Goal: Information Seeking & Learning: Learn about a topic

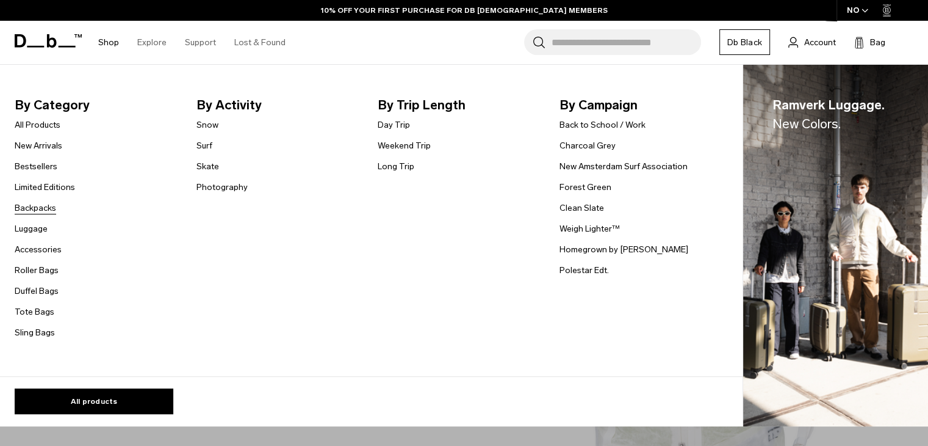
click at [48, 209] on link "Backpacks" at bounding box center [36, 207] width 42 height 13
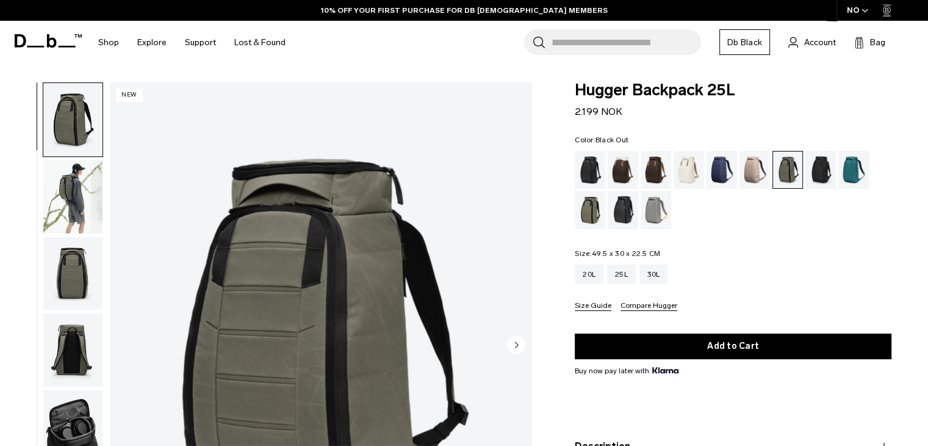
click at [590, 181] on div "Black Out" at bounding box center [590, 170] width 31 height 38
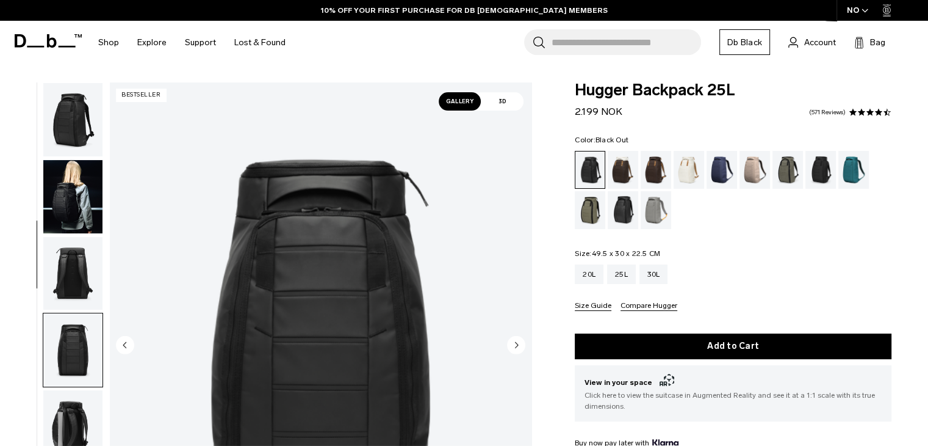
scroll to position [231, 0]
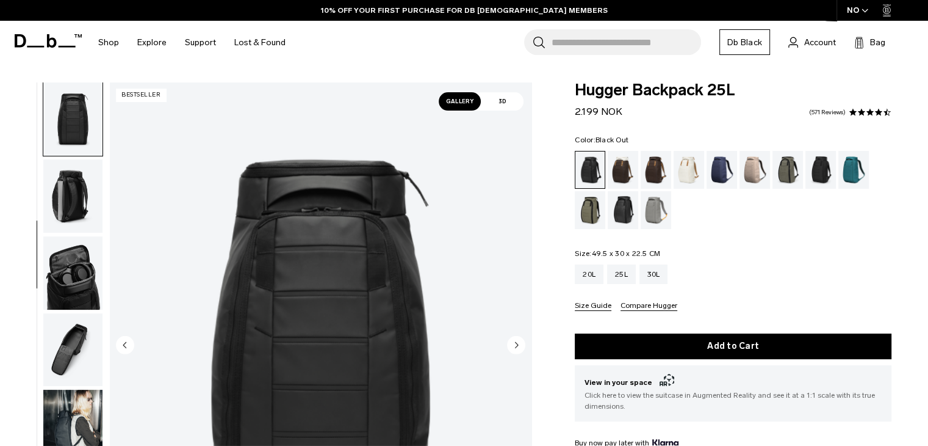
click at [85, 193] on img "button" at bounding box center [72, 195] width 59 height 73
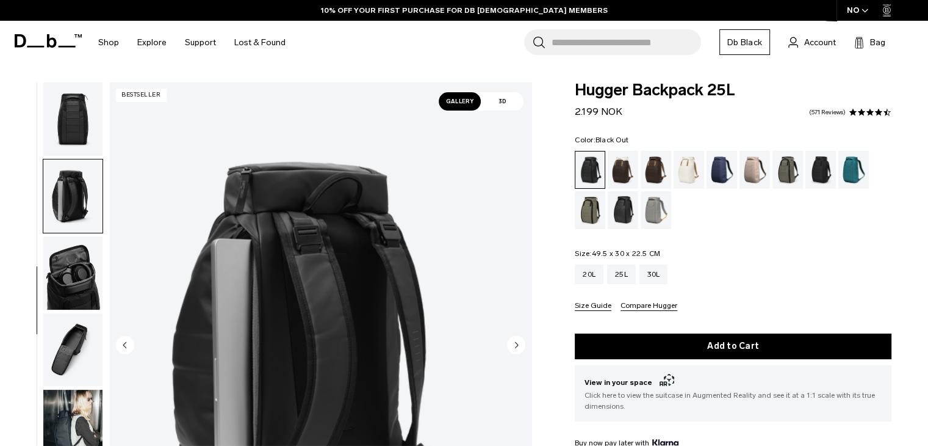
scroll to position [308, 0]
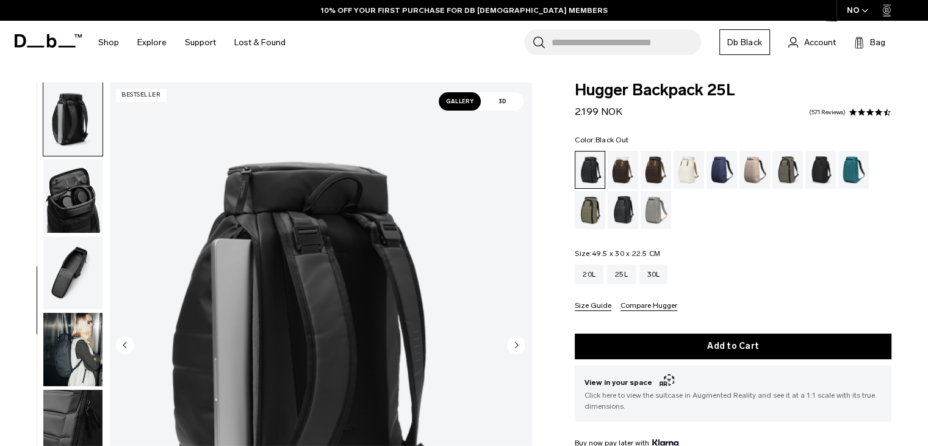
click at [71, 121] on img "button" at bounding box center [72, 118] width 59 height 73
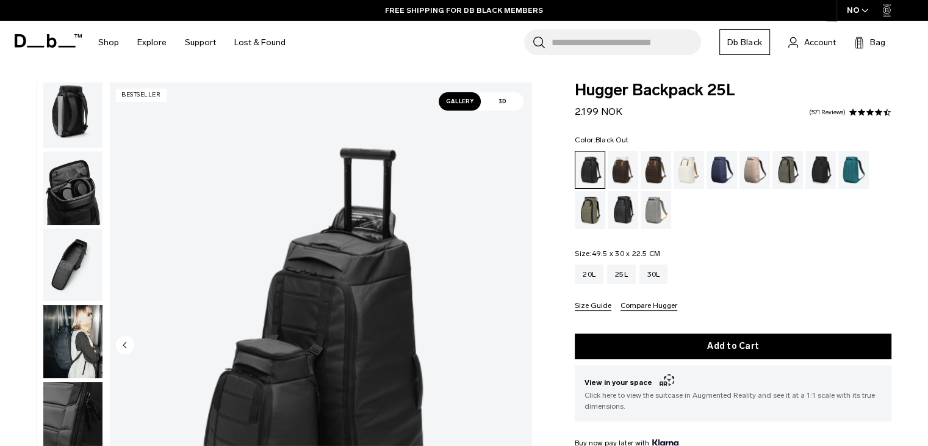
click at [78, 126] on img "button" at bounding box center [72, 110] width 59 height 73
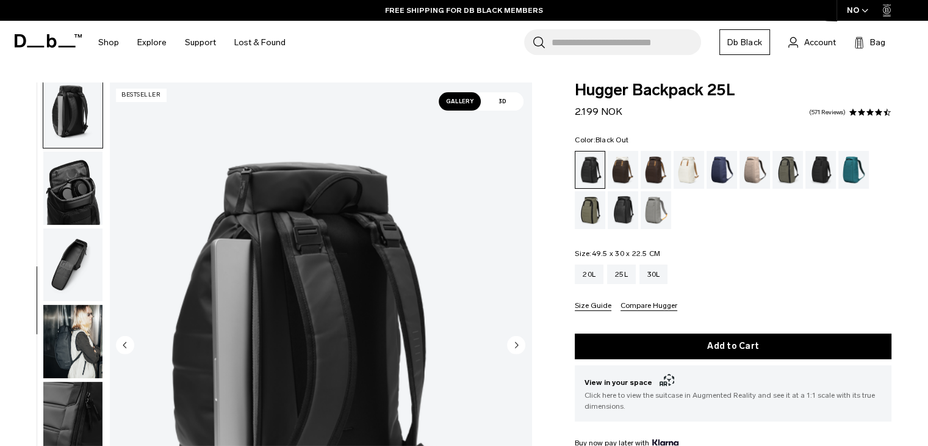
scroll to position [308, 0]
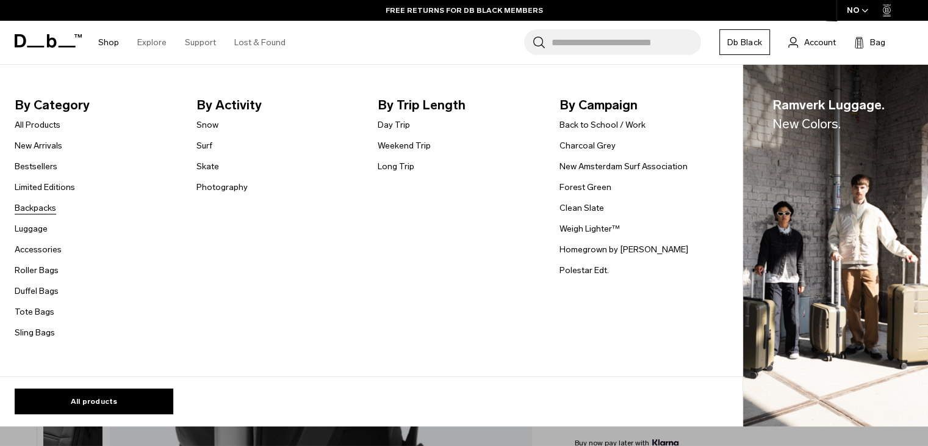
click at [42, 206] on link "Backpacks" at bounding box center [36, 207] width 42 height 13
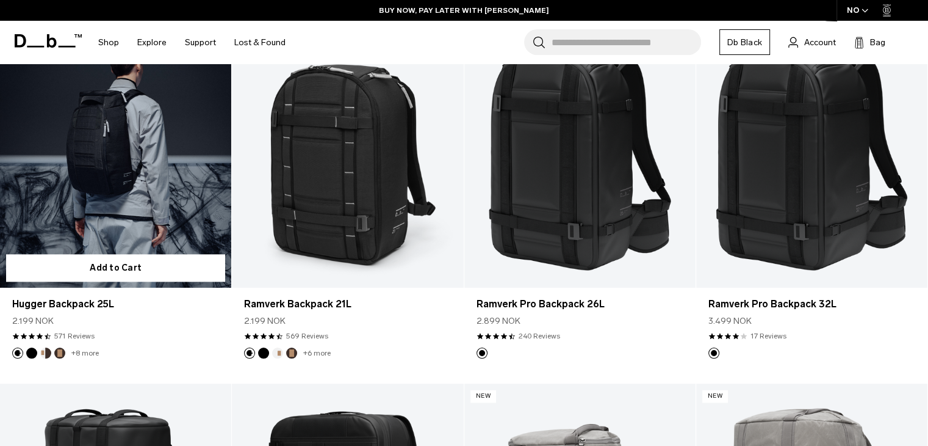
scroll to position [1277, 0]
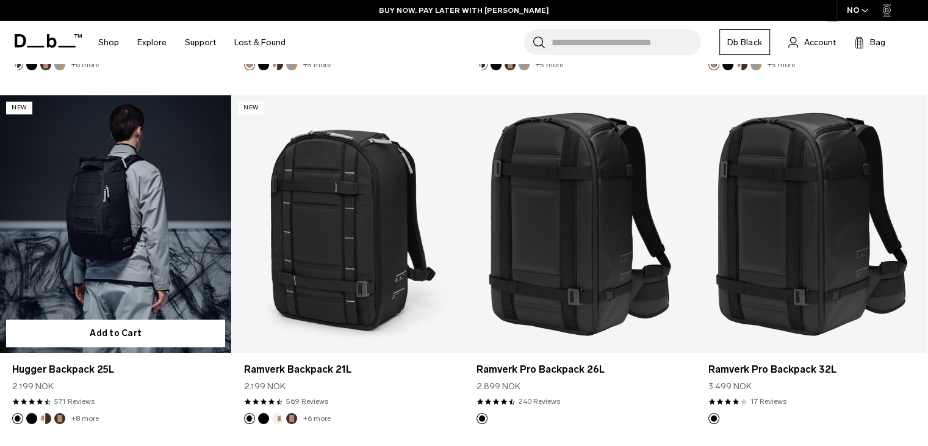
click at [122, 255] on link "Hugger Backpack 25L" at bounding box center [115, 223] width 231 height 257
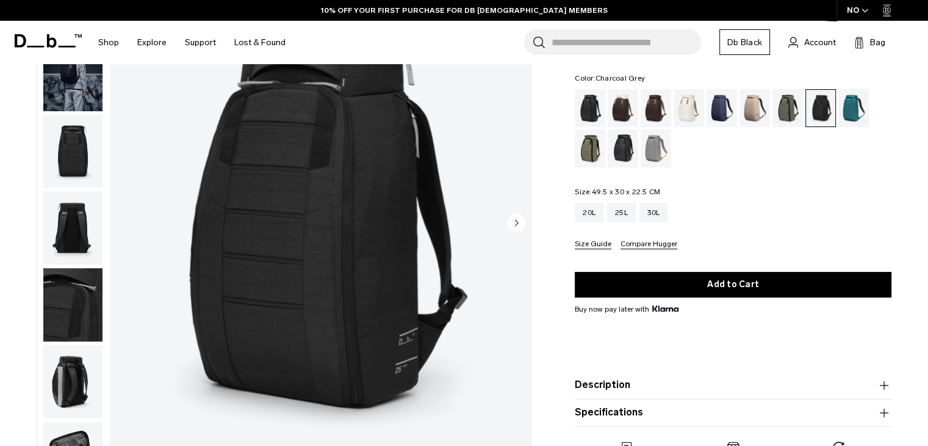
scroll to position [122, 0]
click at [66, 151] on img "button" at bounding box center [72, 151] width 59 height 73
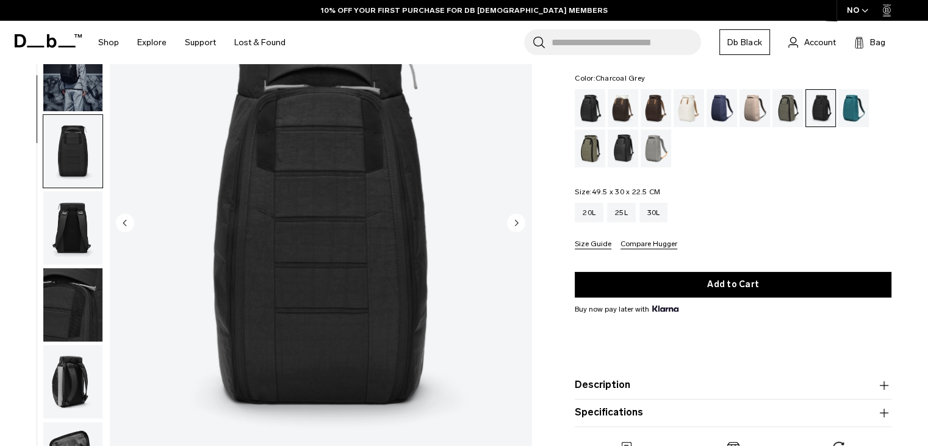
scroll to position [0, 0]
click at [83, 345] on img "button" at bounding box center [72, 381] width 59 height 73
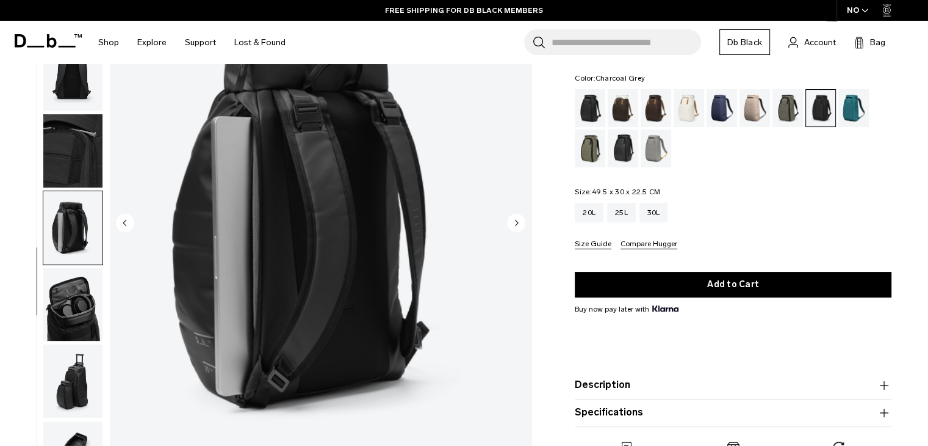
click at [84, 297] on img "button" at bounding box center [72, 304] width 59 height 73
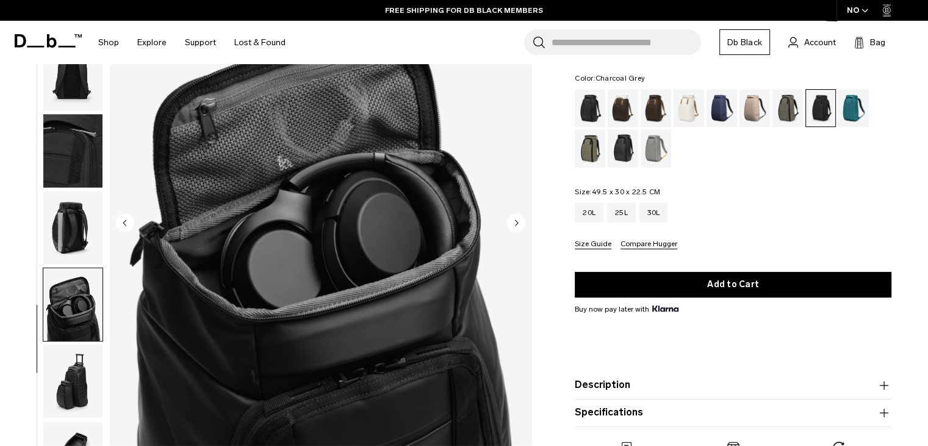
scroll to position [162, 0]
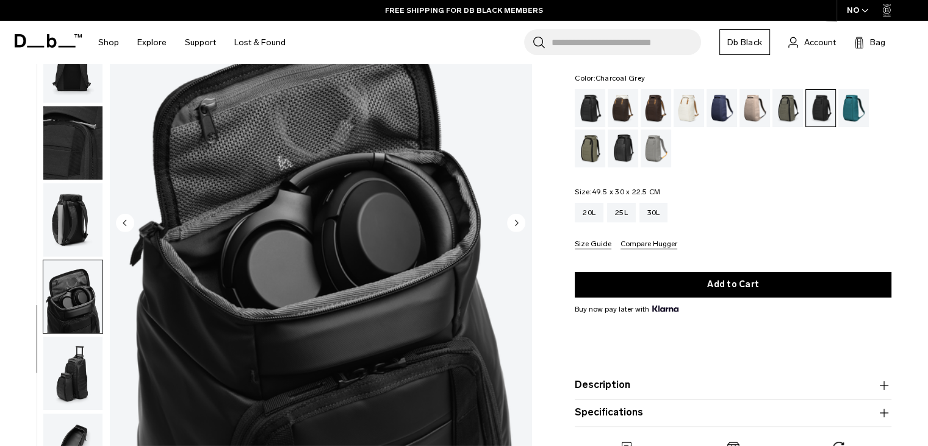
click at [82, 364] on img "button" at bounding box center [72, 372] width 59 height 73
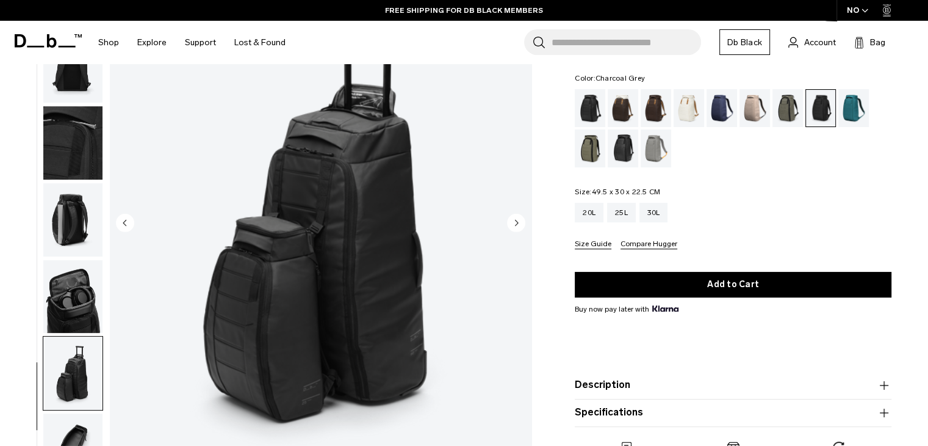
click at [82, 217] on img "button" at bounding box center [72, 219] width 59 height 73
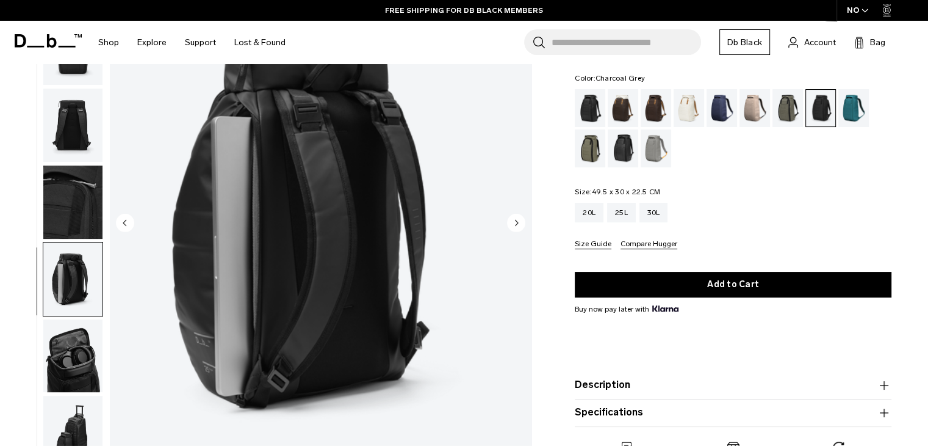
scroll to position [0, 0]
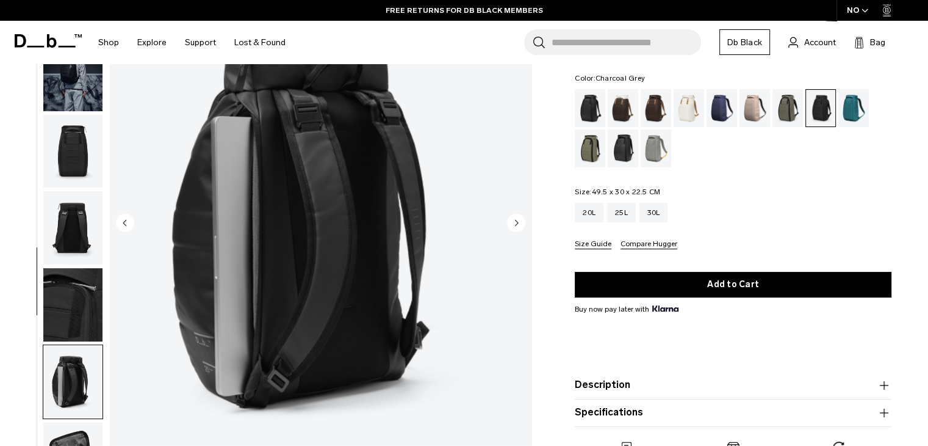
click at [88, 165] on img "button" at bounding box center [72, 151] width 59 height 73
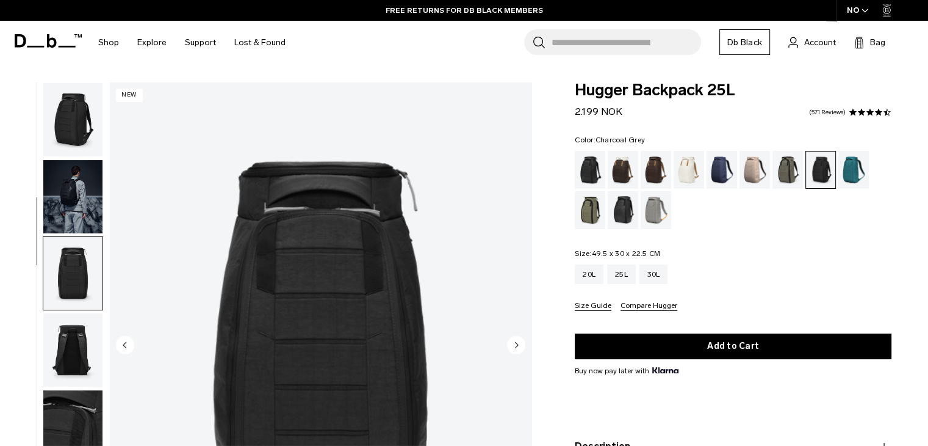
click at [77, 208] on img "button" at bounding box center [72, 196] width 59 height 73
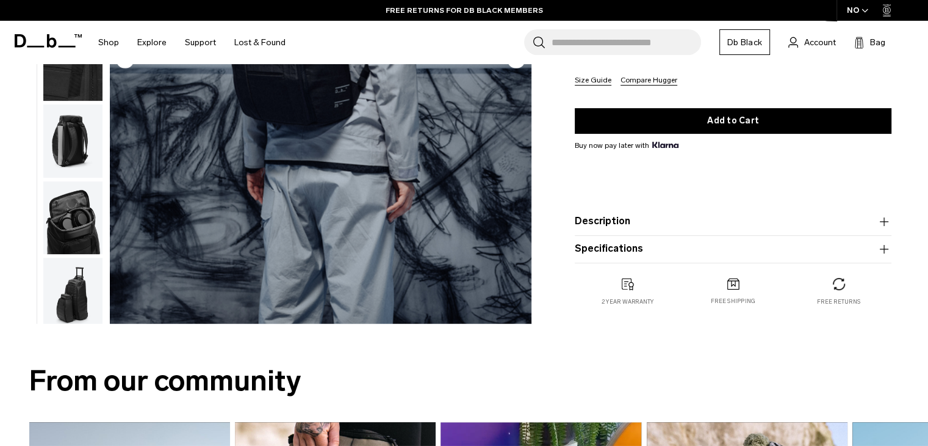
scroll to position [305, 0]
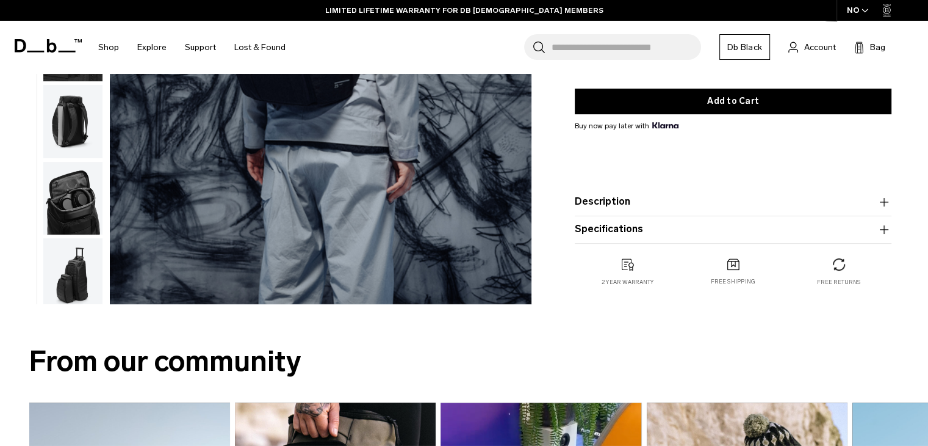
click at [630, 229] on button "Specifications" at bounding box center [733, 229] width 317 height 15
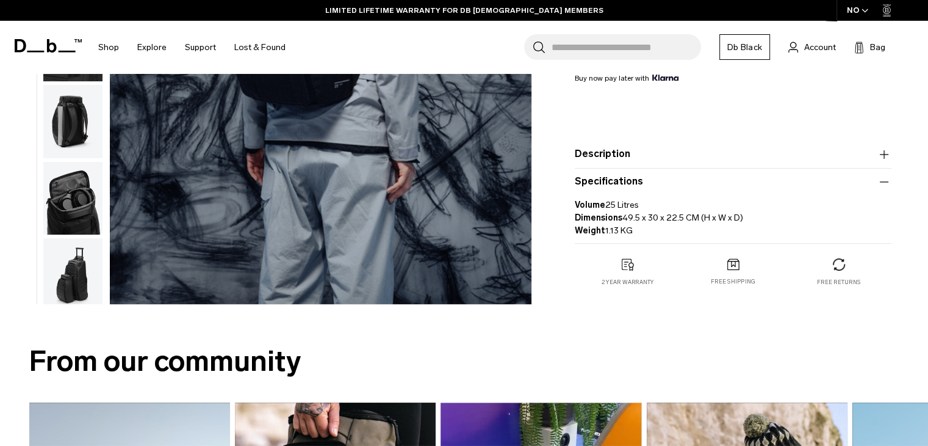
click at [618, 176] on button "Specifications" at bounding box center [733, 181] width 317 height 15
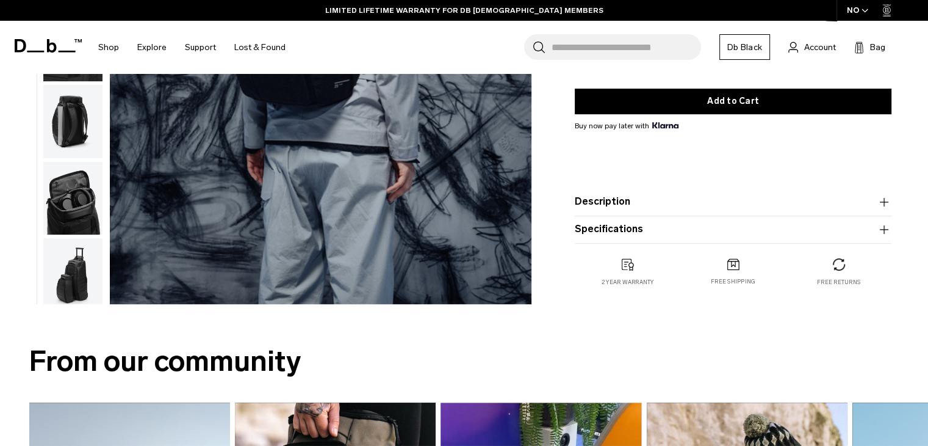
click at [615, 201] on button "Description" at bounding box center [733, 201] width 317 height 15
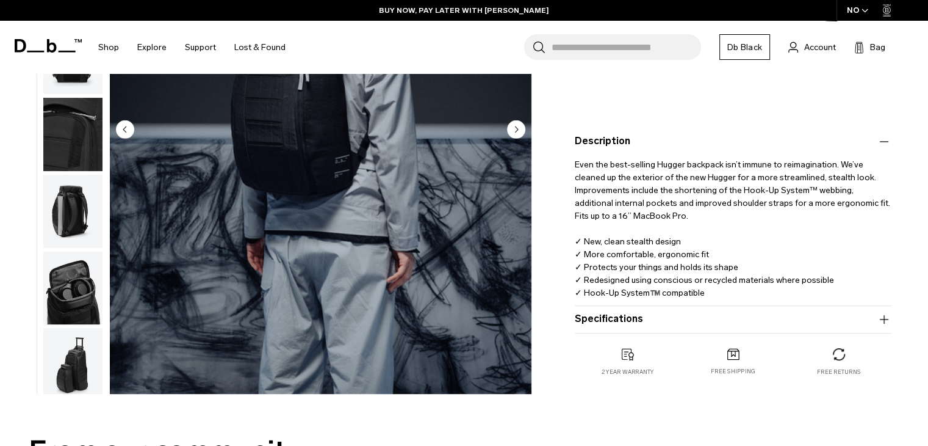
click at [615, 143] on button "Description" at bounding box center [733, 141] width 317 height 15
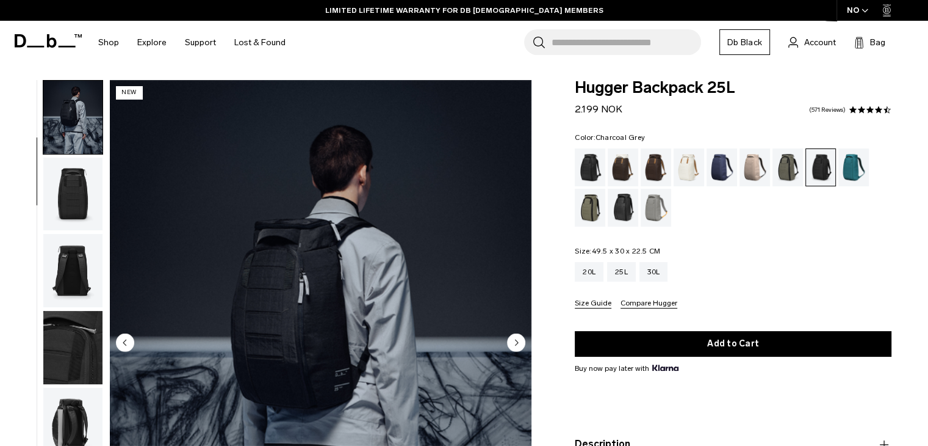
scroll to position [0, 0]
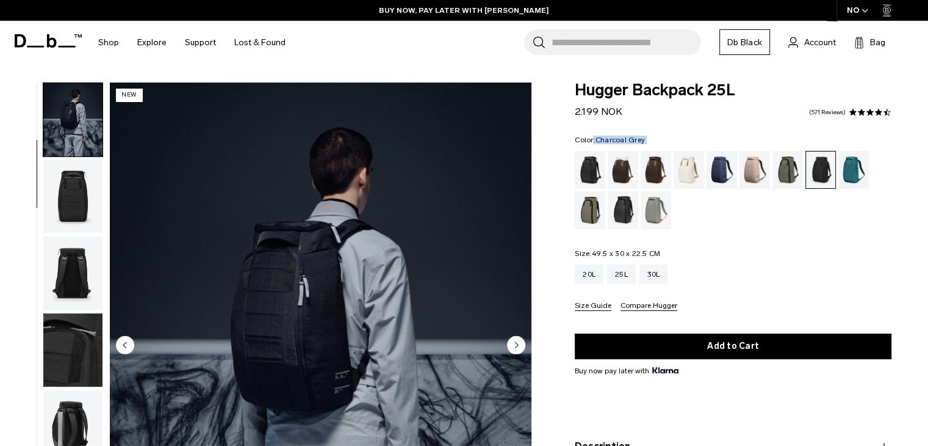
drag, startPoint x: 573, startPoint y: 142, endPoint x: 647, endPoint y: 144, distance: 73.9
click at [647, 144] on div "Hugger Backpack 25L 2.199 NOK 4.5 star rating 571 Reviews Color: Charcoal Grey …" at bounding box center [733, 318] width 390 height 472
copy div "Color: Charcoal Grey Out of stock"
click at [518, 343] on circle "Next slide" at bounding box center [516, 344] width 18 height 18
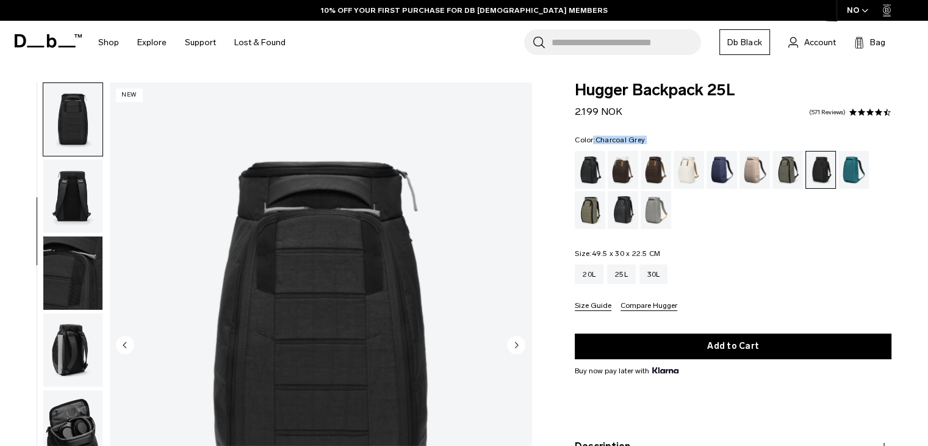
click at [518, 343] on circle "Next slide" at bounding box center [516, 344] width 18 height 18
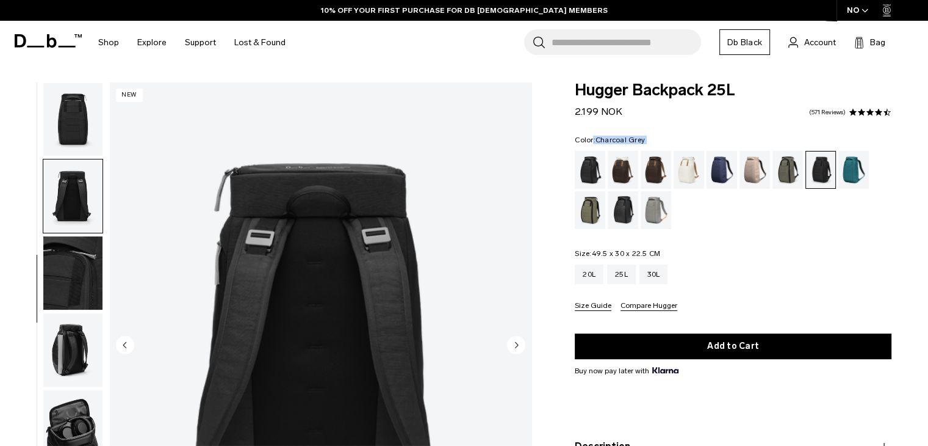
scroll to position [162, 0]
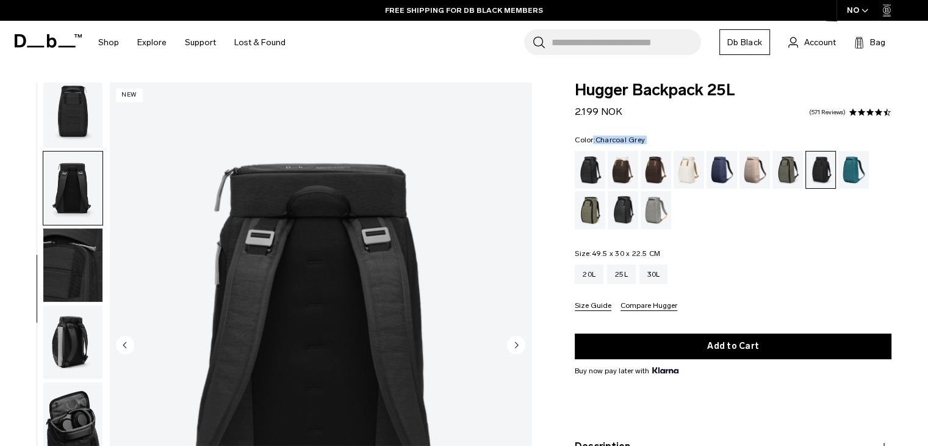
click at [518, 343] on circle "Next slide" at bounding box center [516, 344] width 18 height 18
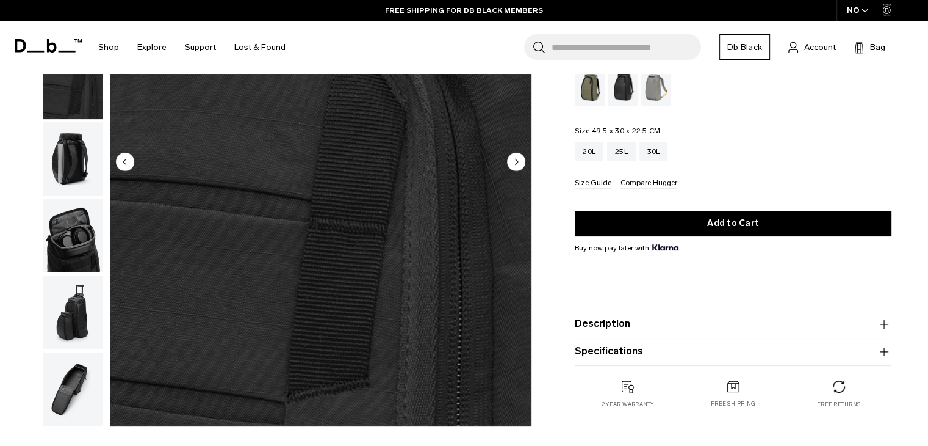
scroll to position [61, 0]
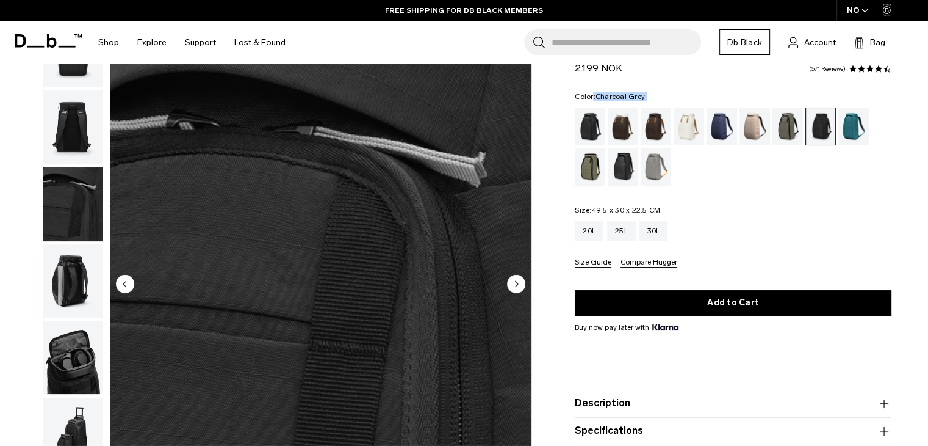
click at [521, 280] on circle "Next slide" at bounding box center [516, 283] width 18 height 18
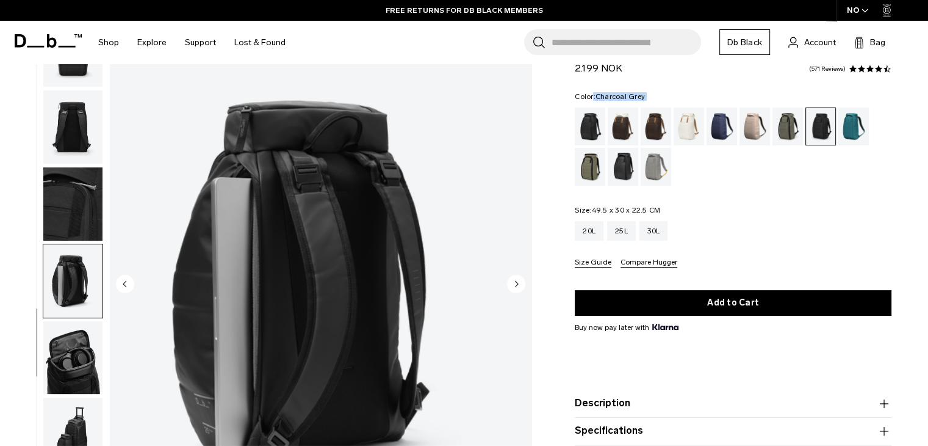
click at [123, 283] on circle "Previous slide" at bounding box center [125, 283] width 18 height 18
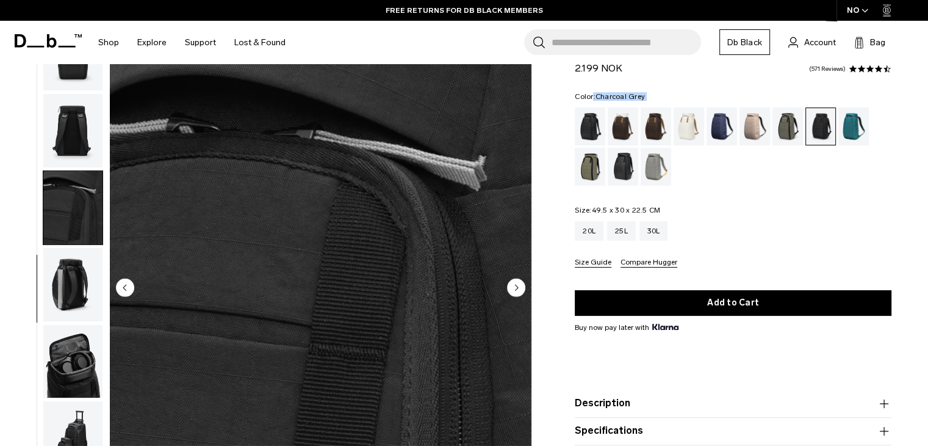
scroll to position [0, 0]
